Goal: Task Accomplishment & Management: Complete application form

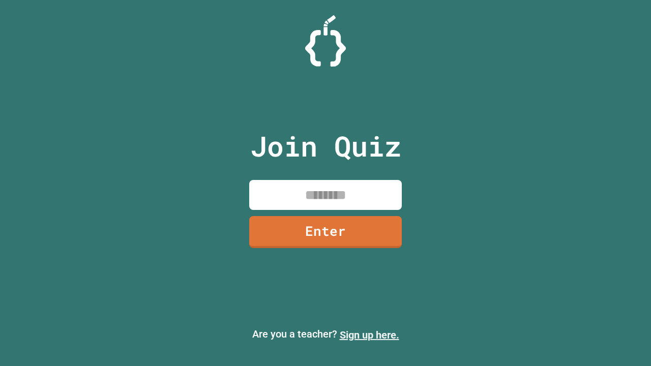
click at [369, 335] on link "Sign up here." at bounding box center [369, 335] width 59 height 12
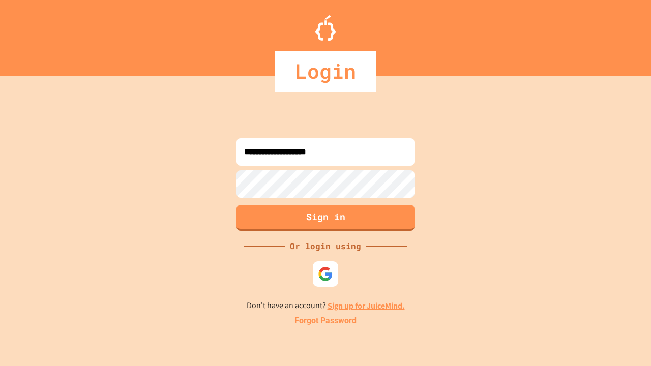
type input "**********"
